Goal: Find specific page/section: Find specific page/section

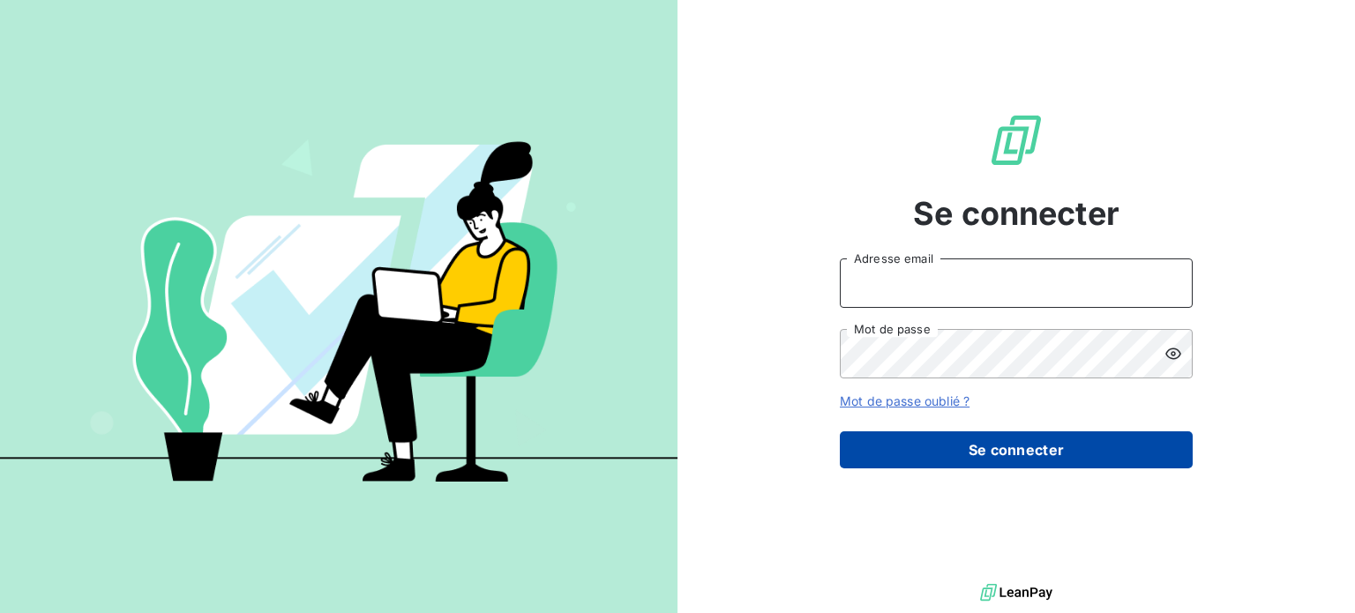
type input "[EMAIL_ADDRESS][PERSON_NAME][DOMAIN_NAME]"
click at [1029, 446] on button "Se connecter" at bounding box center [1016, 449] width 353 height 37
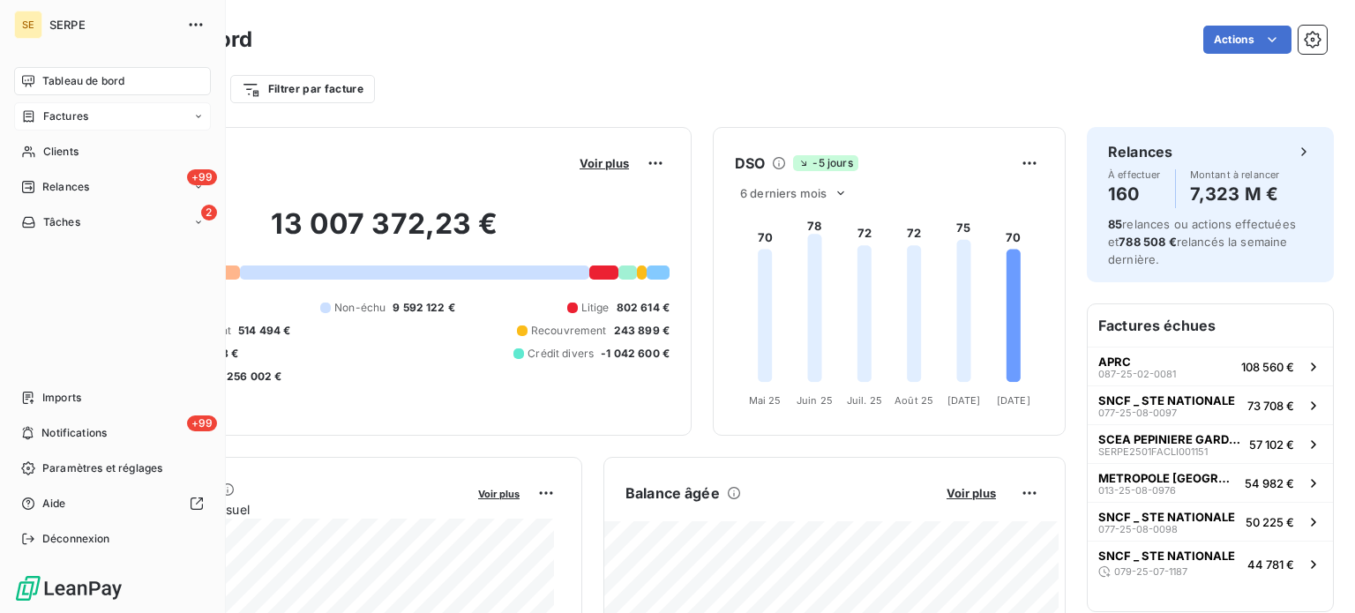
click at [35, 112] on div "Factures" at bounding box center [54, 116] width 67 height 16
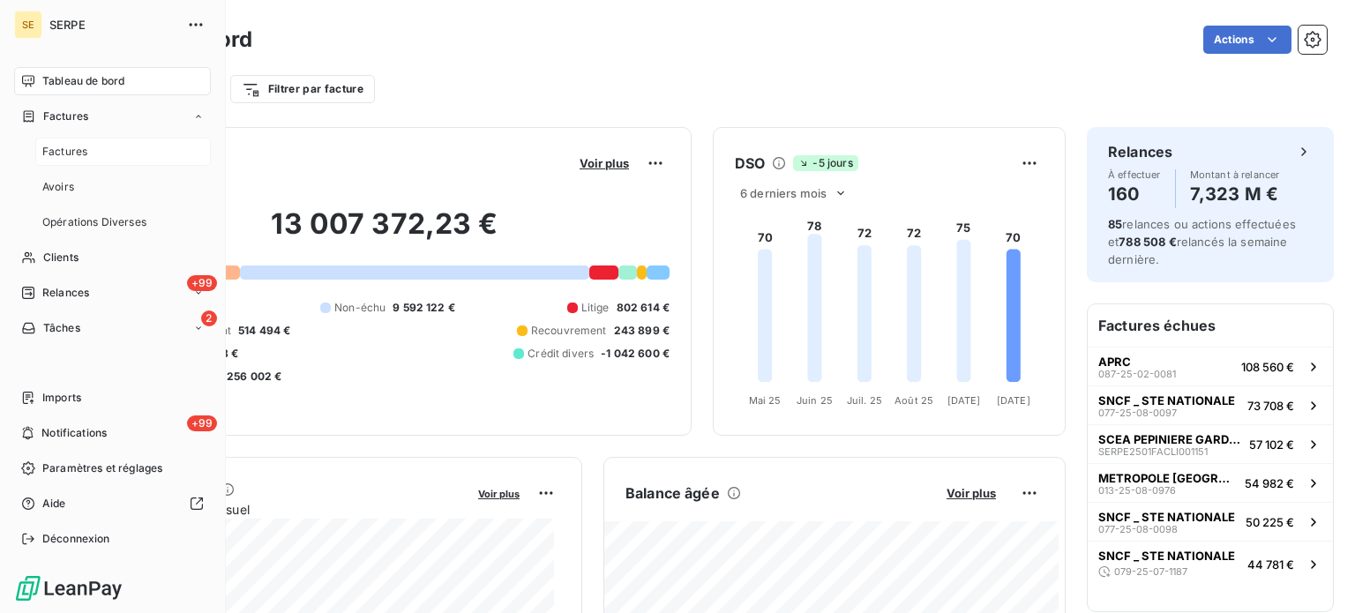
click at [107, 144] on div "Factures" at bounding box center [122, 152] width 175 height 28
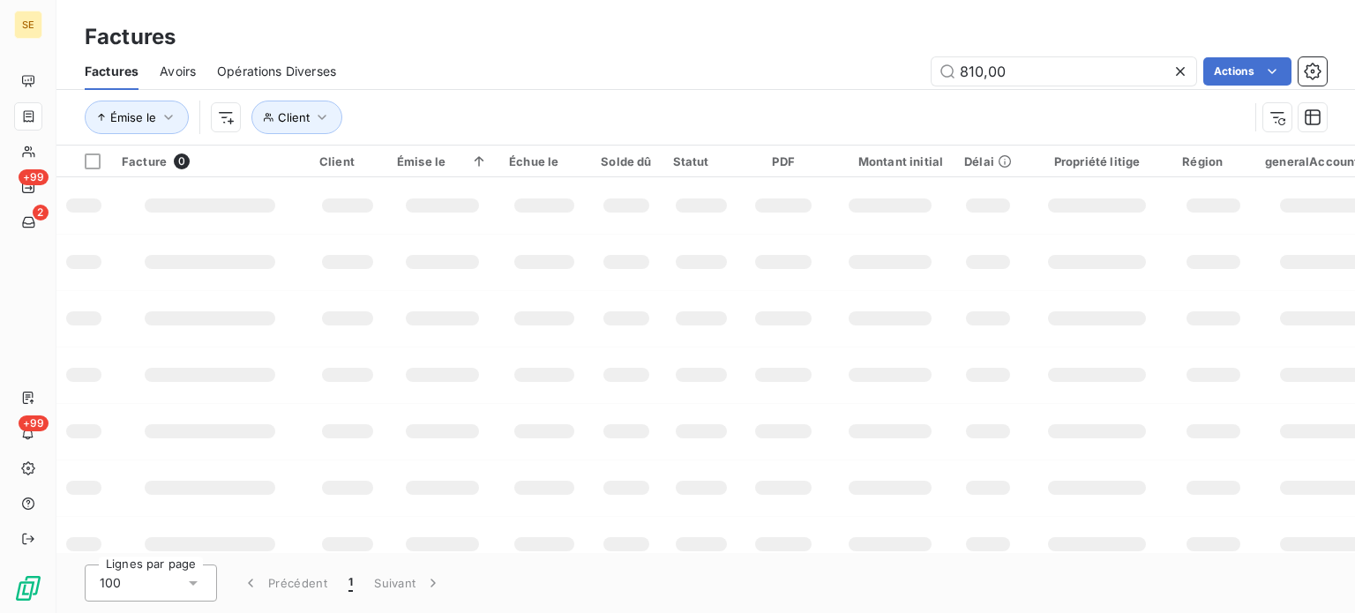
drag, startPoint x: 1019, startPoint y: 70, endPoint x: 511, endPoint y: 44, distance: 507.7
click at [514, 47] on div "Factures Factures Avoirs Opérations Diverses 810,00 Actions Émise le Client" at bounding box center [705, 73] width 1298 height 146
type input "0"
click at [324, 104] on button "Client" at bounding box center [296, 118] width 91 height 34
click at [313, 121] on icon "button" at bounding box center [322, 117] width 18 height 18
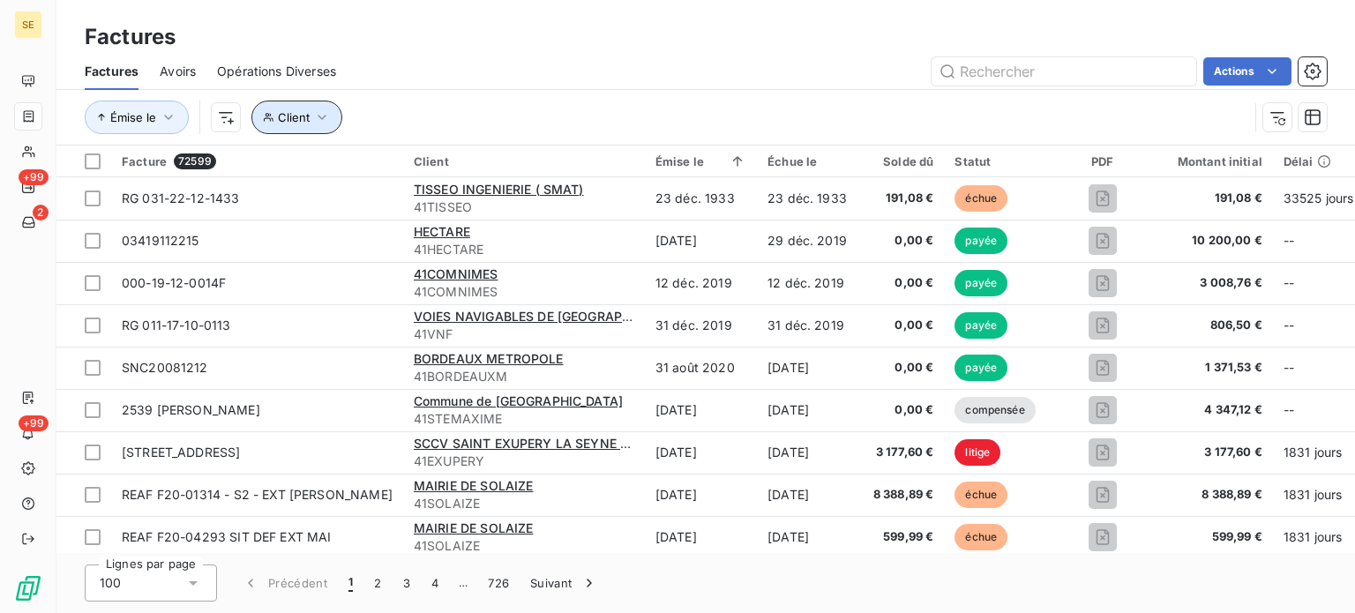
click at [296, 112] on span "Client" at bounding box center [294, 117] width 32 height 14
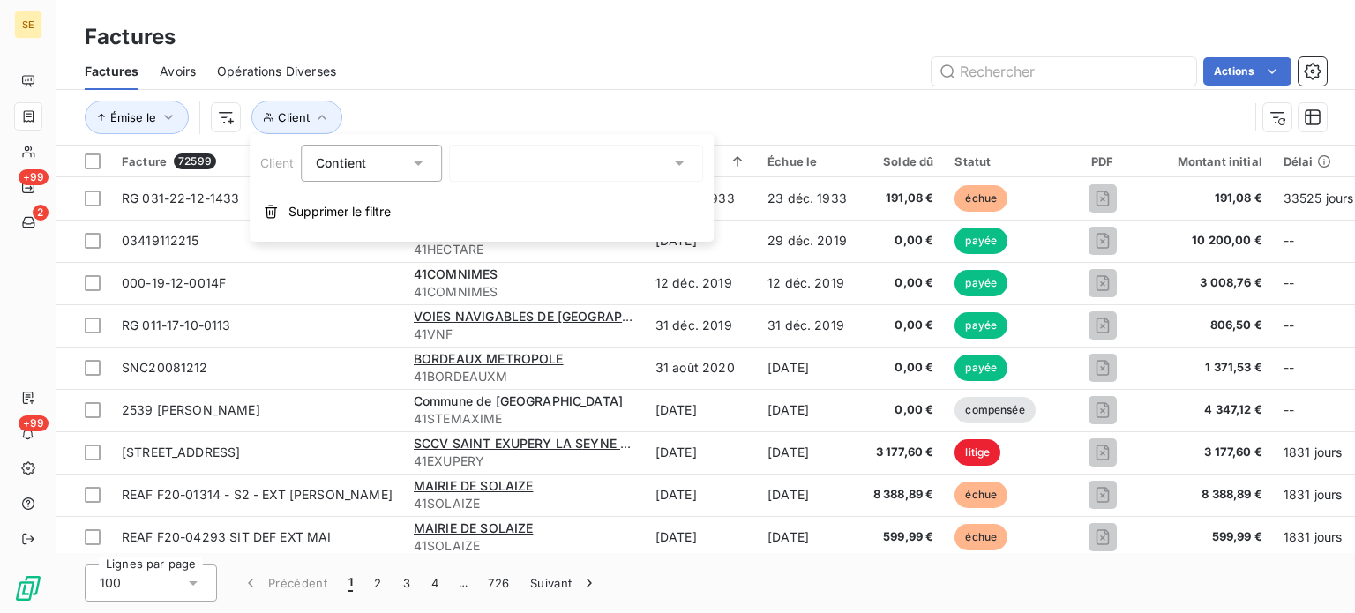
click at [418, 161] on icon at bounding box center [418, 163] width 9 height 4
click at [507, 169] on div at bounding box center [576, 163] width 254 height 37
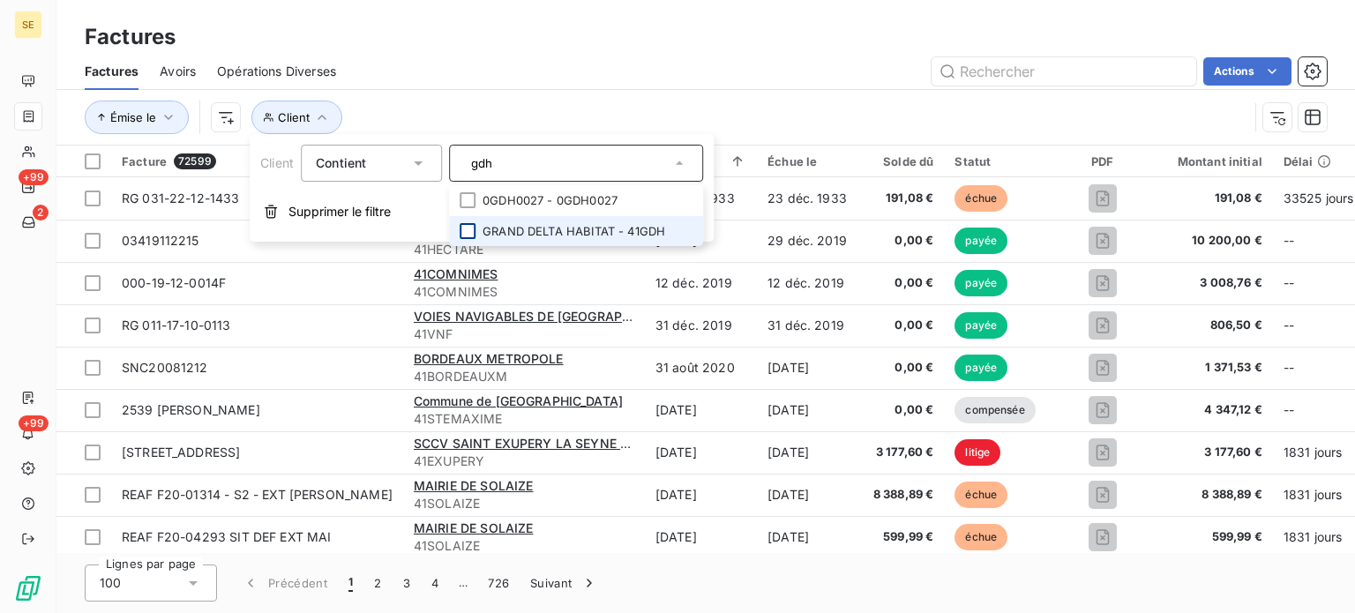
type input "gdh"
click at [466, 231] on div at bounding box center [467, 231] width 16 height 16
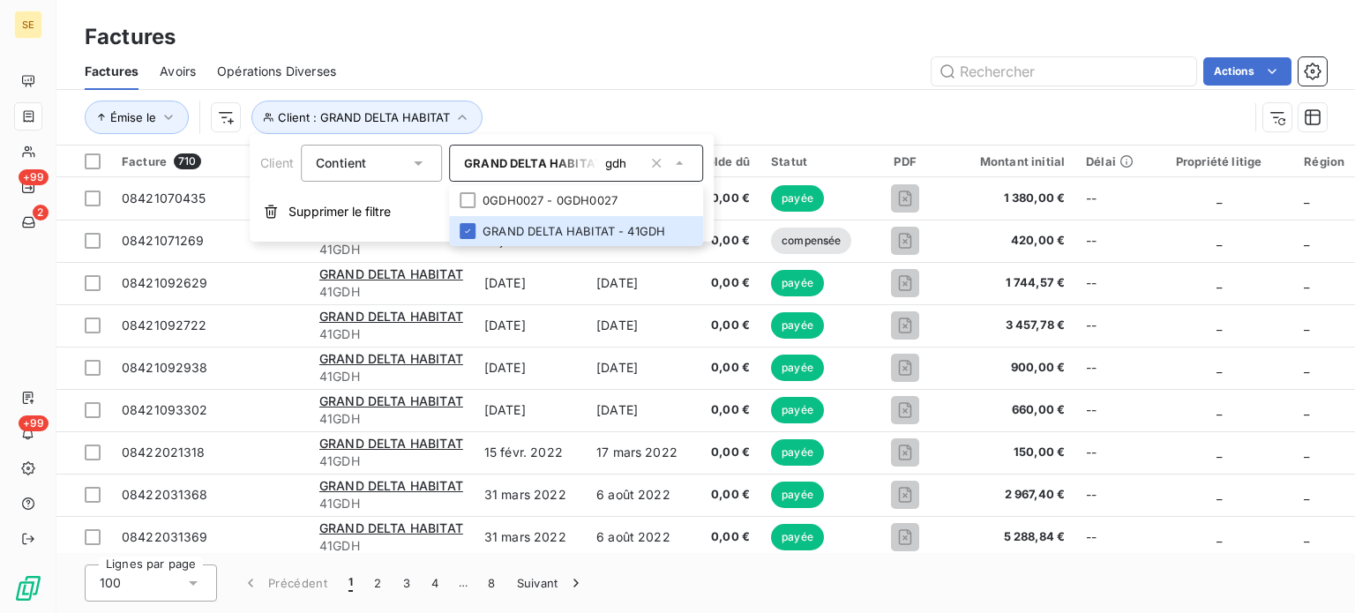
click at [780, 94] on div "Émise le Client : GRAND DELTA HABITAT" at bounding box center [706, 117] width 1242 height 55
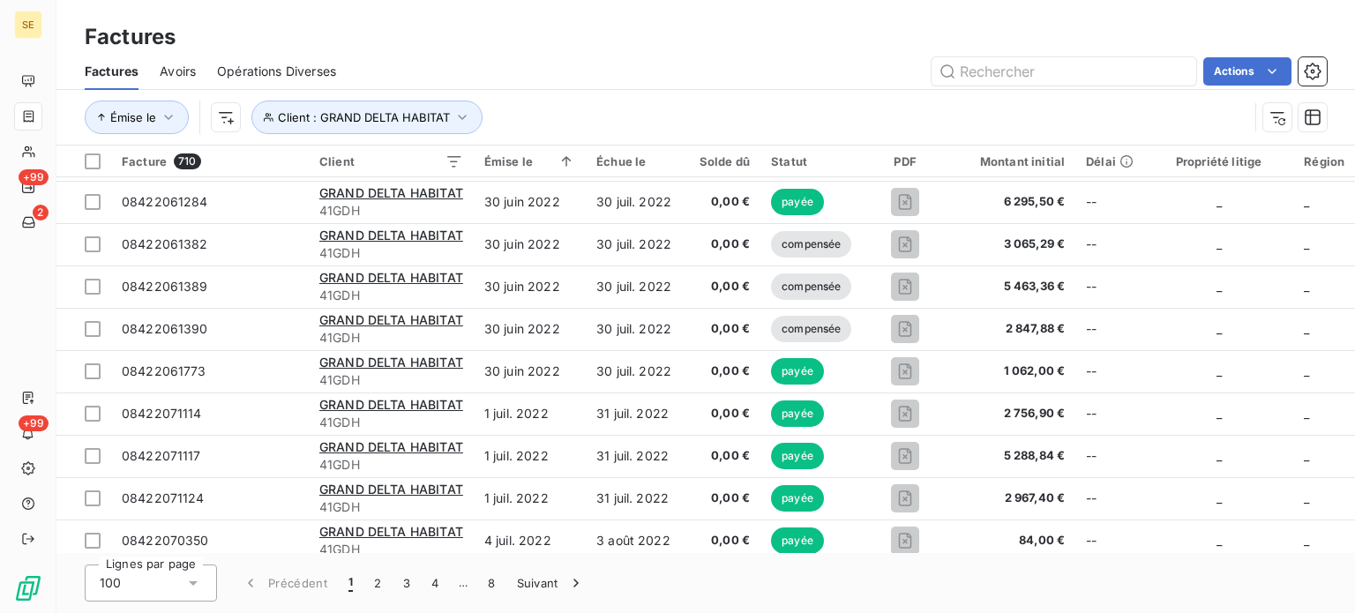
scroll to position [3864, 0]
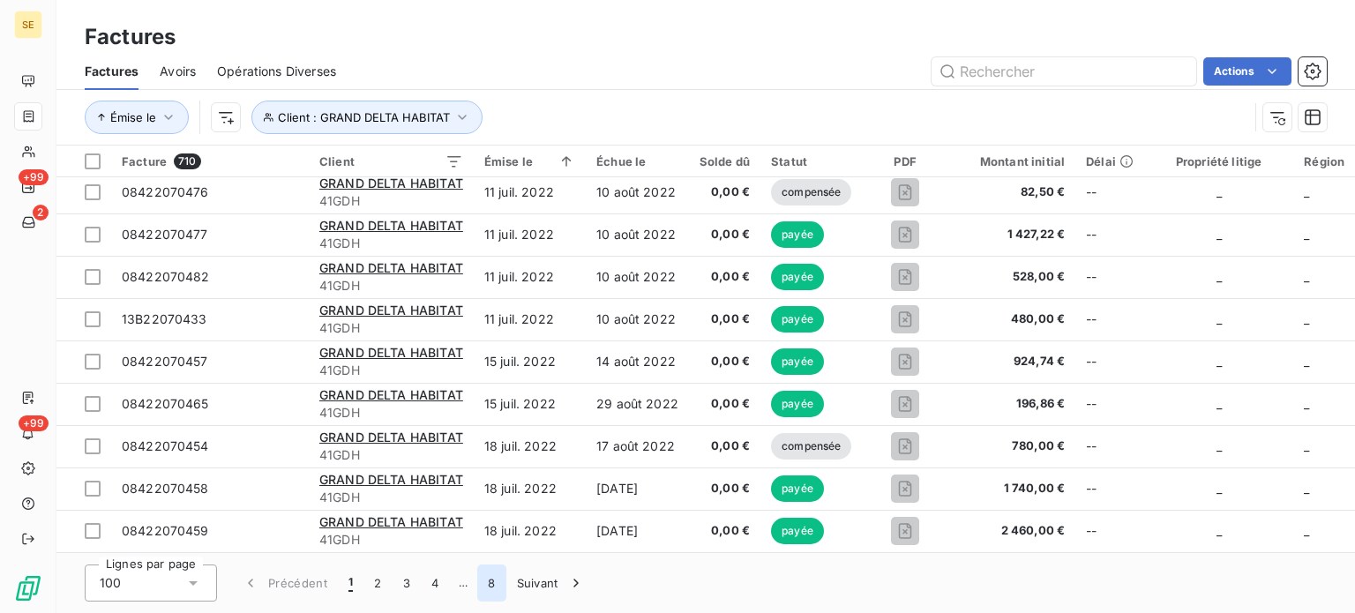
click at [486, 583] on button "8" at bounding box center [491, 582] width 28 height 37
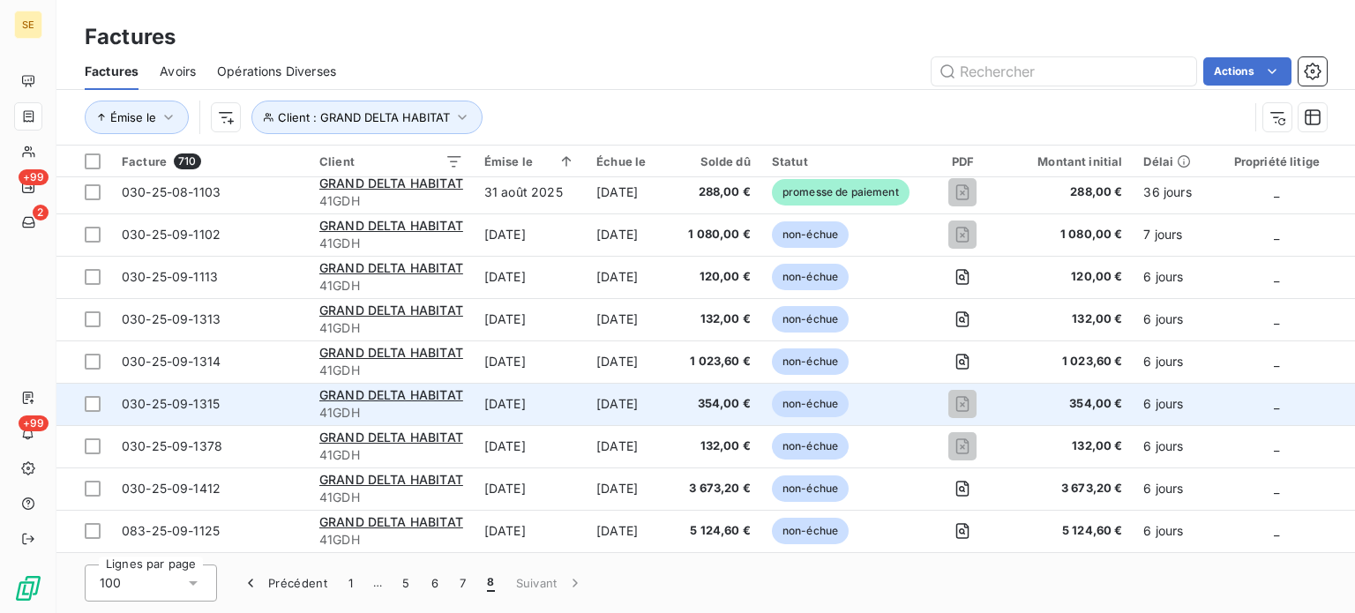
scroll to position [0, 0]
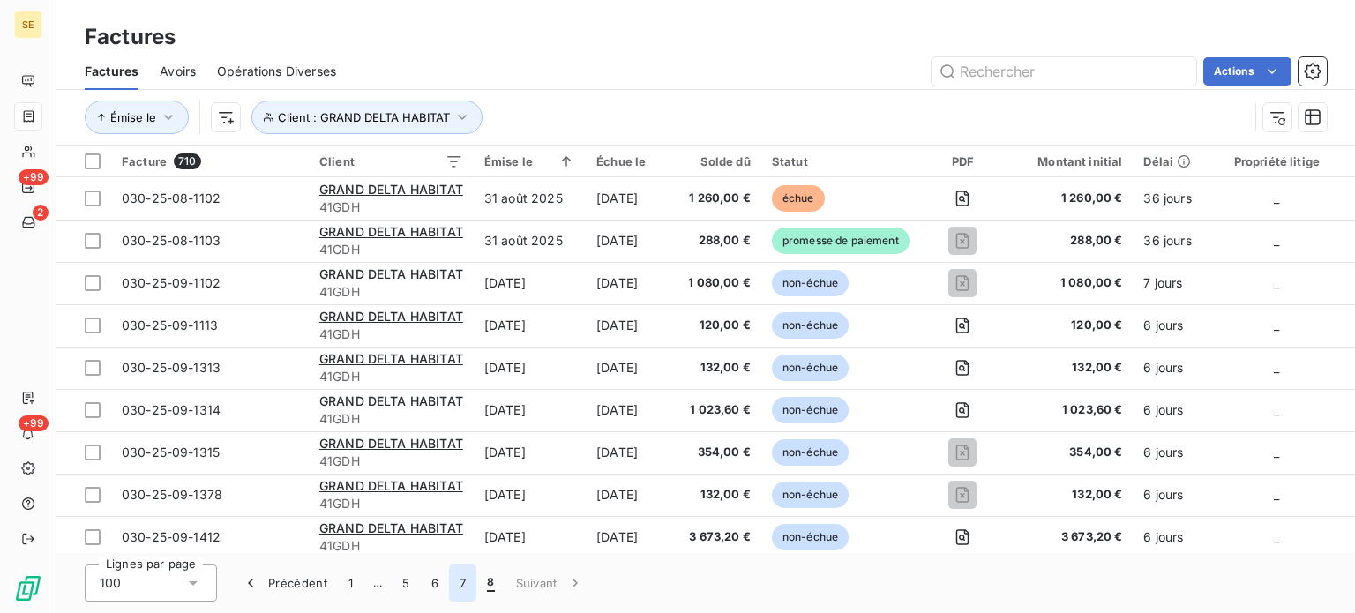
click at [468, 580] on button "7" at bounding box center [462, 582] width 27 height 37
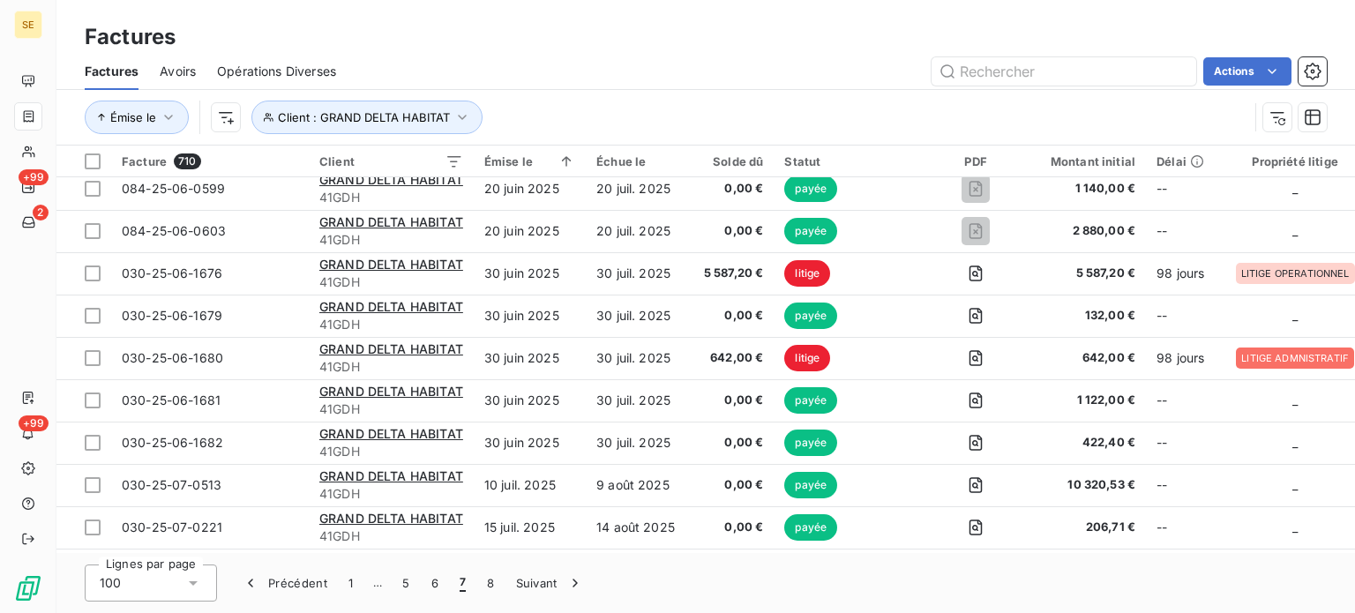
scroll to position [2469, 0]
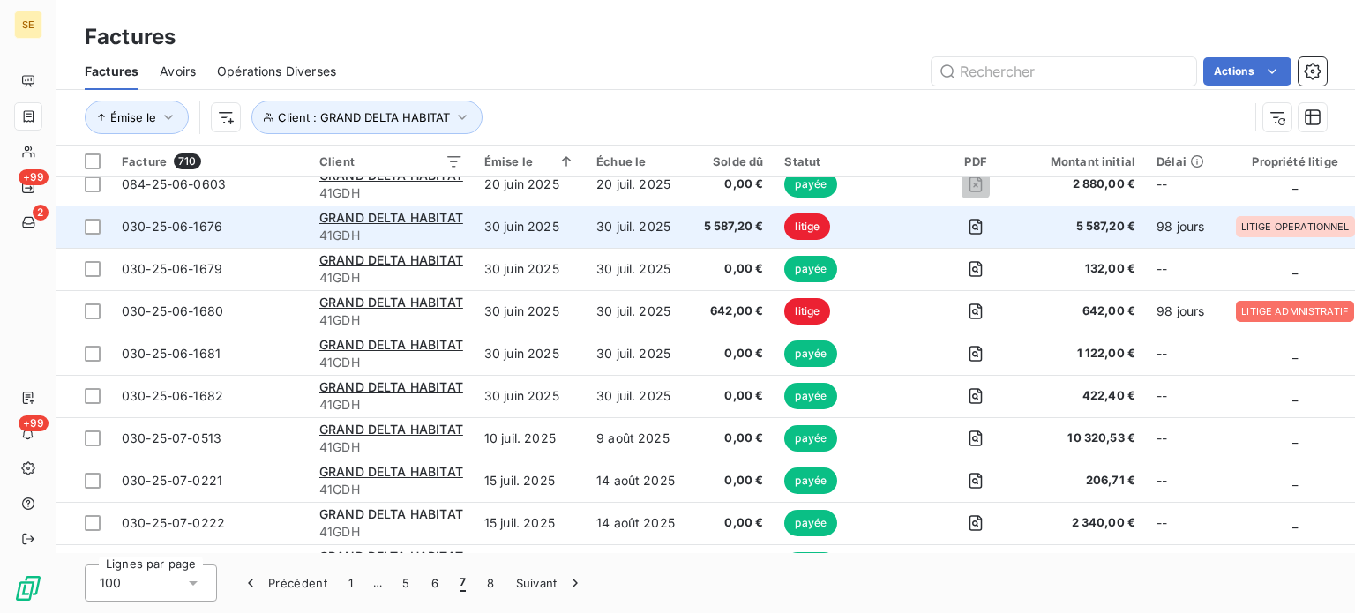
click at [687, 223] on td "30 juil. 2025" at bounding box center [638, 226] width 105 height 42
